Goal: Task Accomplishment & Management: Use online tool/utility

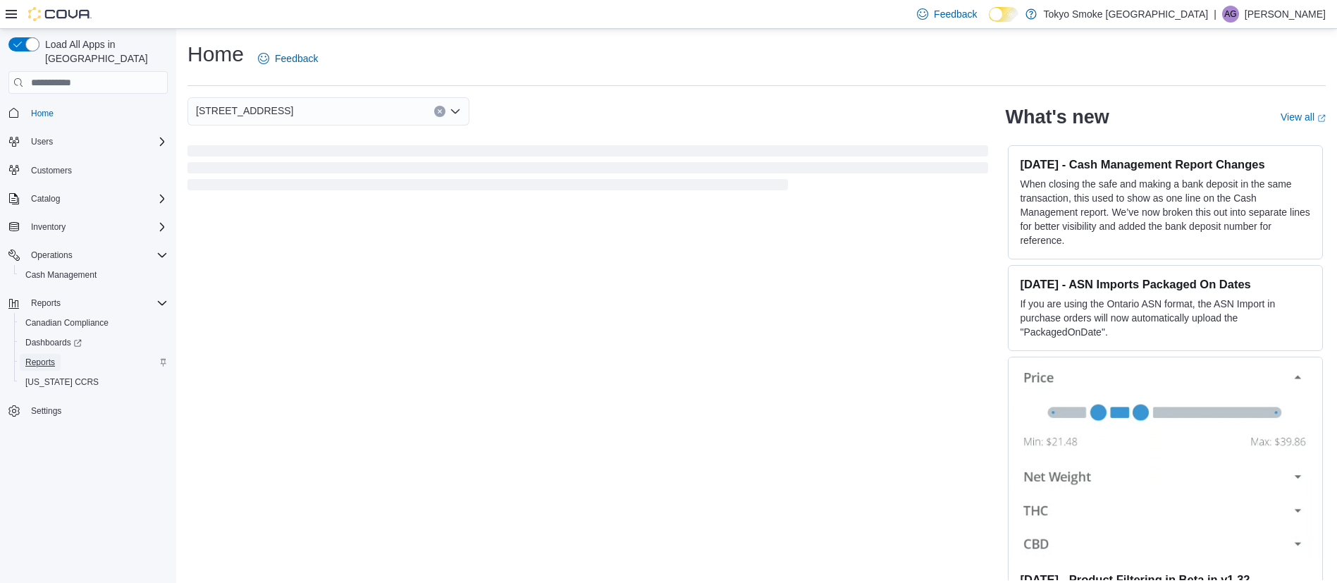
click at [48, 354] on span "Reports" at bounding box center [40, 362] width 30 height 17
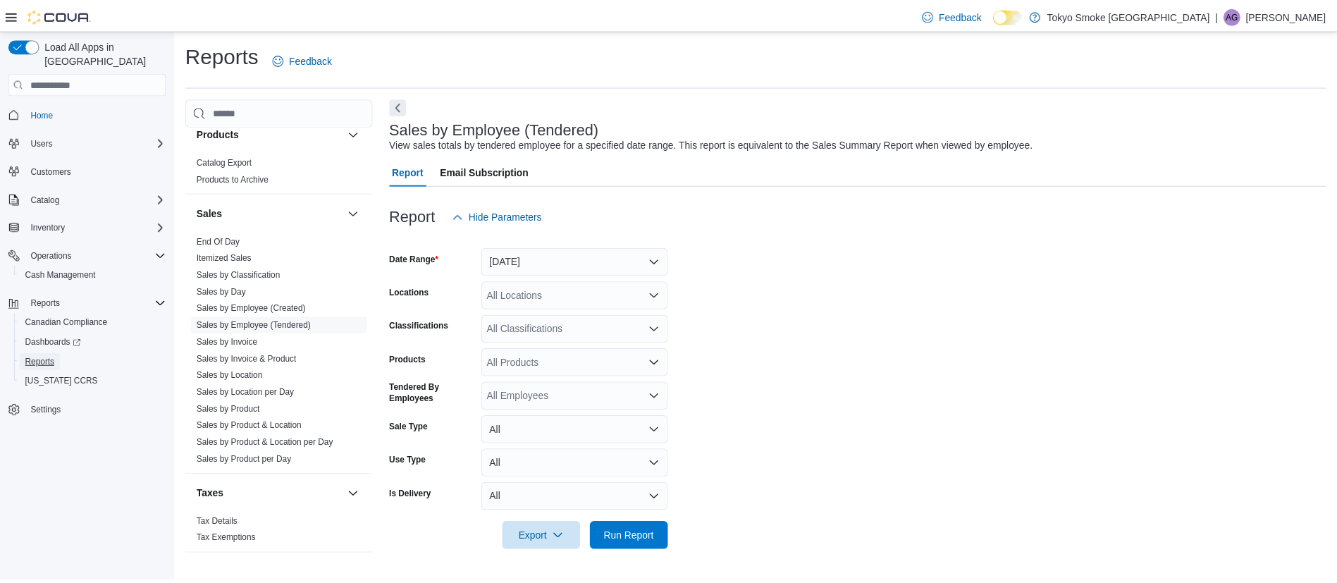
scroll to position [854, 0]
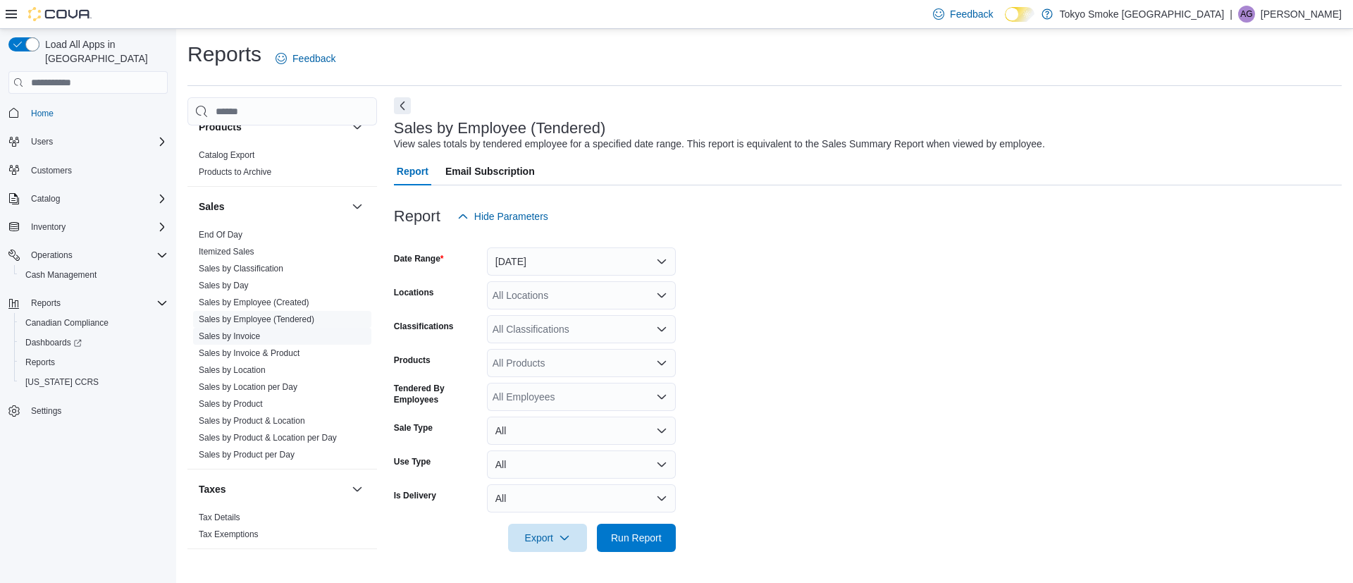
click at [249, 334] on link "Sales by Invoice" at bounding box center [229, 336] width 61 height 10
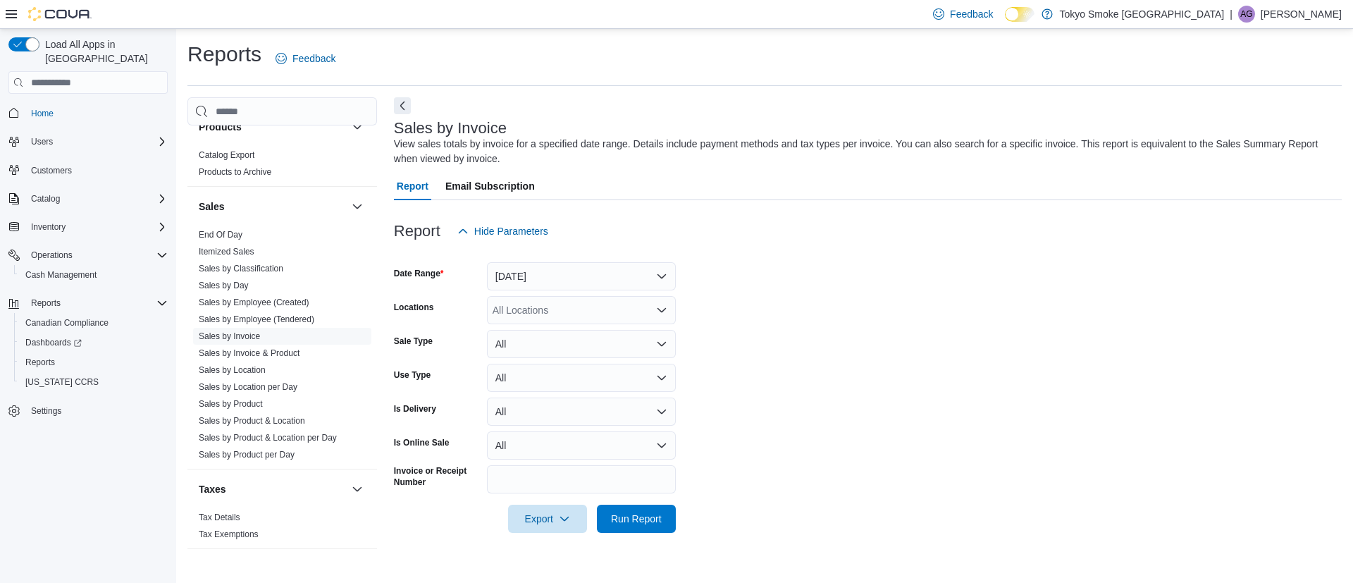
click at [561, 314] on div "All Locations" at bounding box center [581, 310] width 189 height 28
type input "**"
click at [564, 327] on span "[STREET_ADDRESS]" at bounding box center [572, 334] width 97 height 14
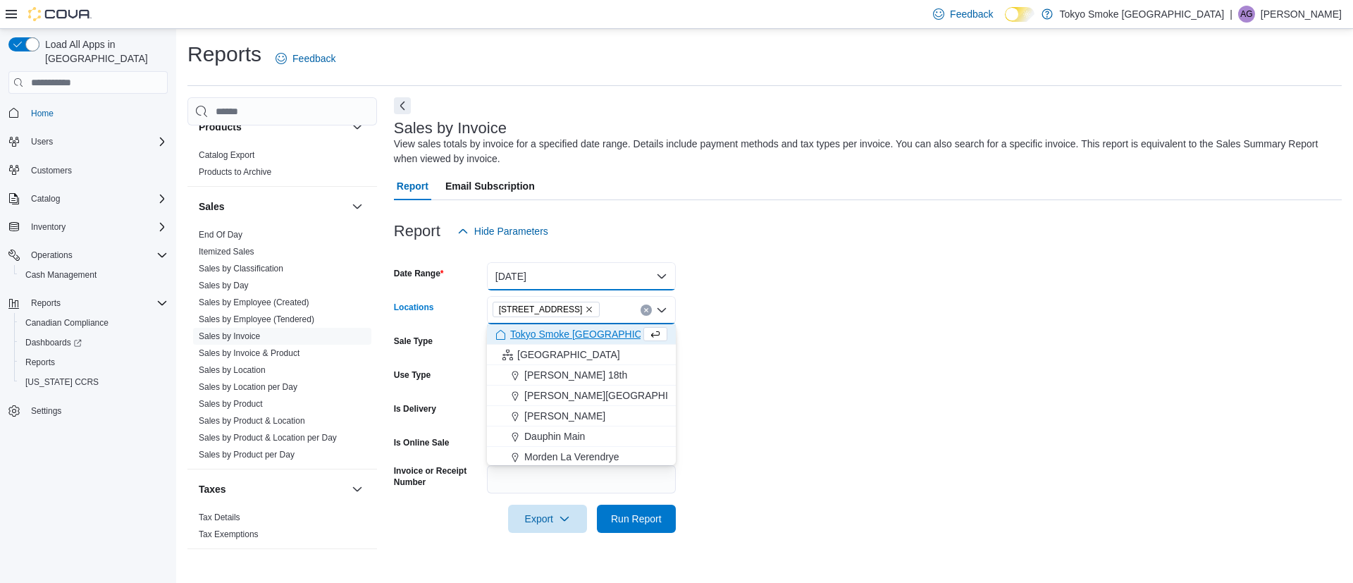
click at [542, 280] on button "[DATE]" at bounding box center [581, 276] width 189 height 28
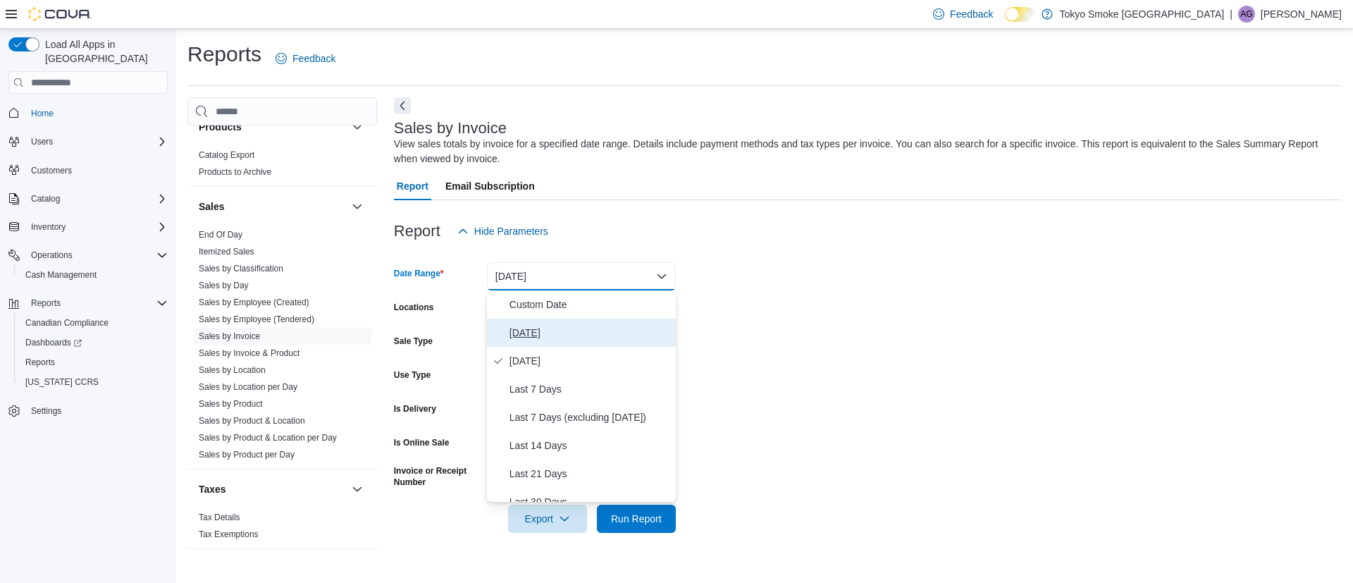
click at [557, 327] on span "[DATE]" at bounding box center [590, 332] width 161 height 17
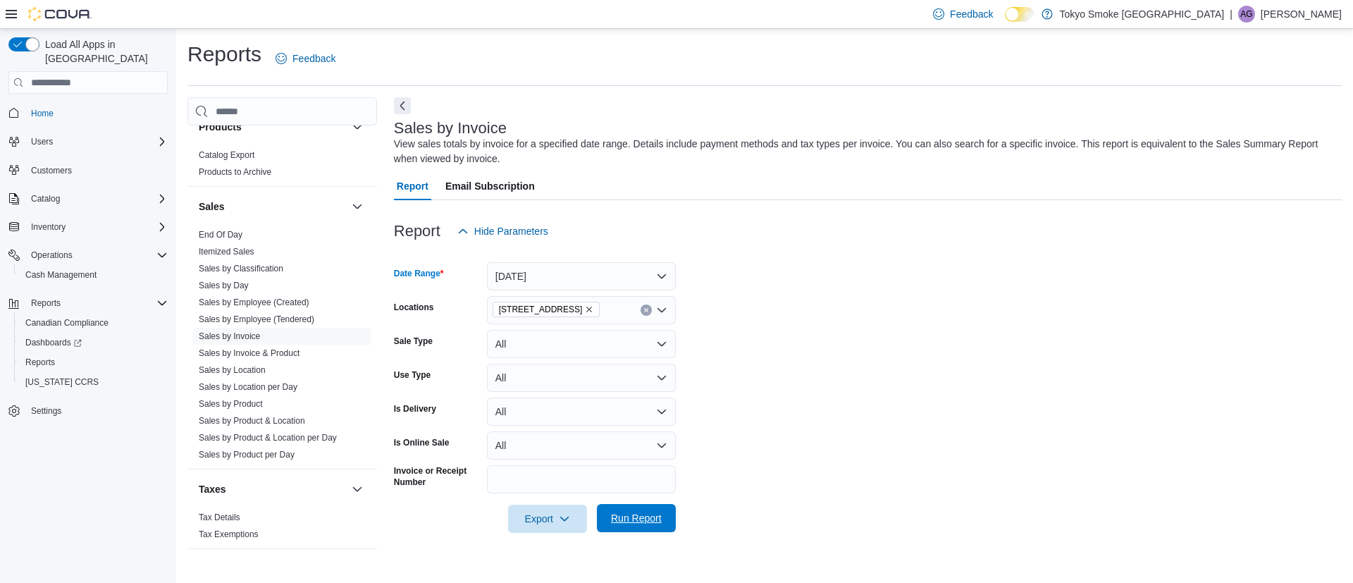
click at [622, 524] on span "Run Report" at bounding box center [636, 518] width 51 height 14
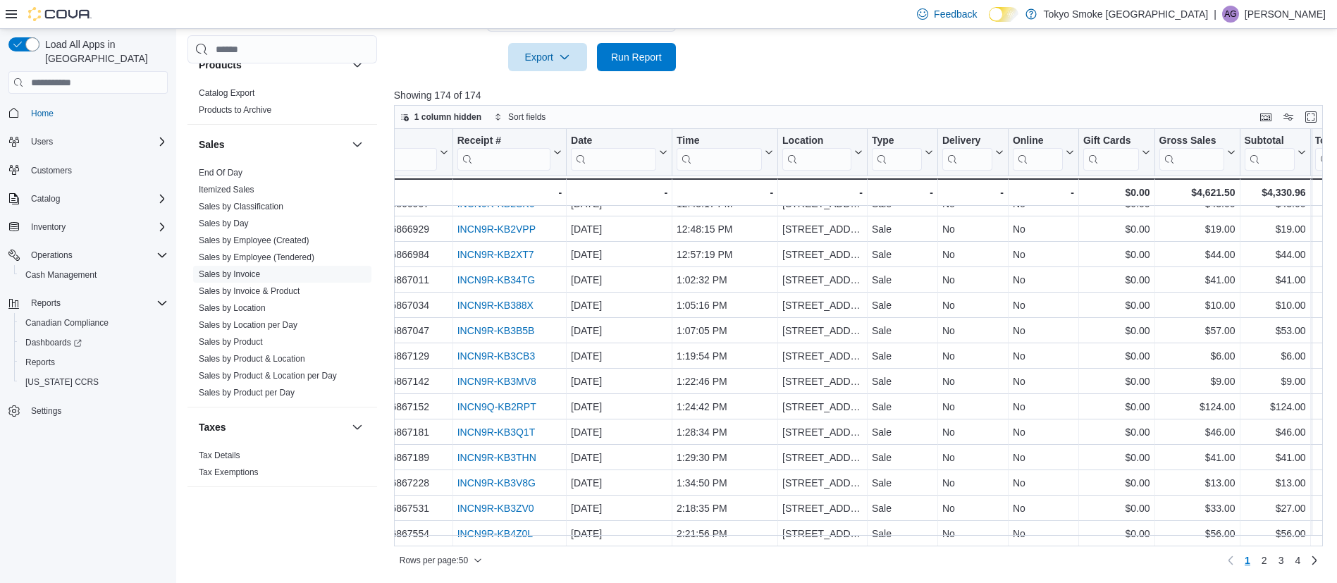
scroll to position [939, 44]
click at [1301, 560] on span "4" at bounding box center [1298, 560] width 6 height 14
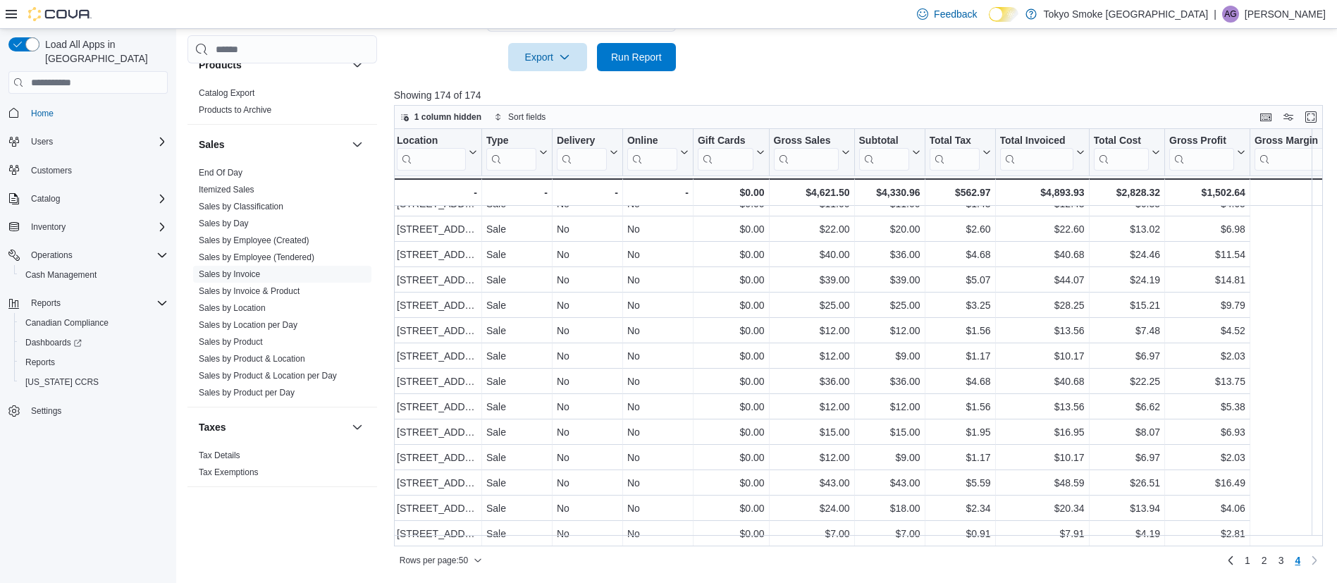
scroll to position [279, 0]
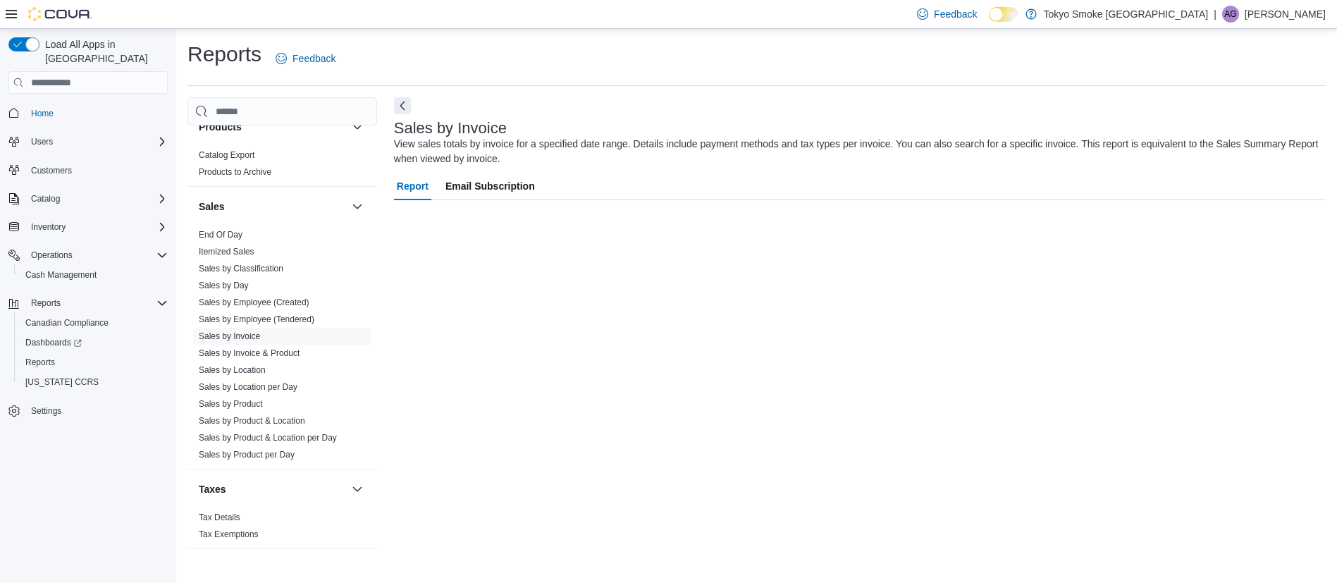
scroll to position [0, 0]
